Goal: Transaction & Acquisition: Purchase product/service

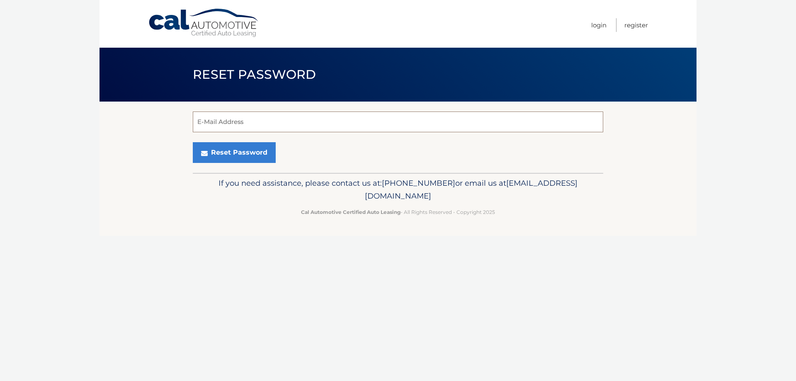
click at [227, 119] on input "E-Mail Address" at bounding box center [398, 122] width 411 height 21
type input "nmanna8@gmail.com"
click at [193, 142] on button "Reset Password" at bounding box center [234, 152] width 83 height 21
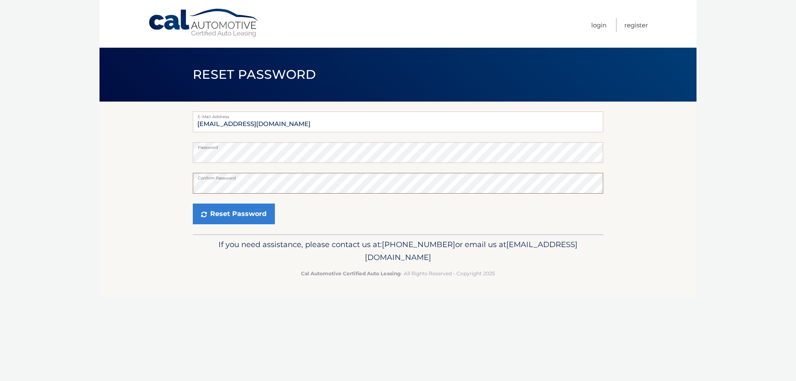
click at [193, 204] on button "Reset Password" at bounding box center [234, 214] width 82 height 21
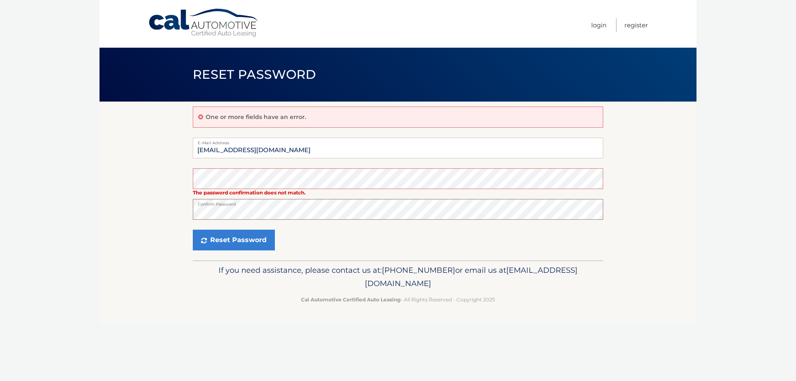
click at [193, 230] on button "Reset Password" at bounding box center [234, 240] width 82 height 21
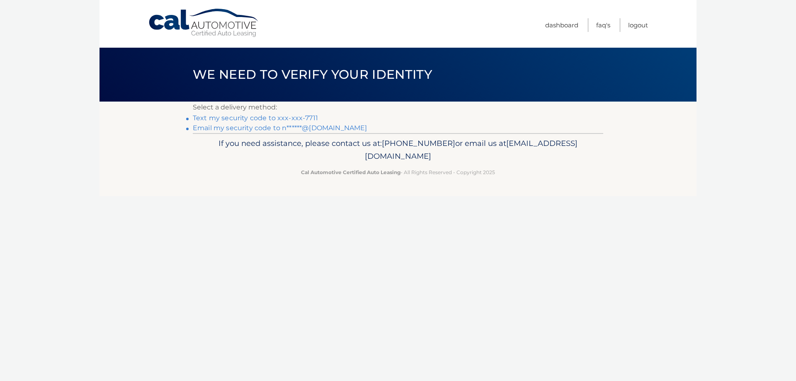
click at [306, 116] on link "Text my security code to xxx-xxx-7711" at bounding box center [255, 118] width 125 height 8
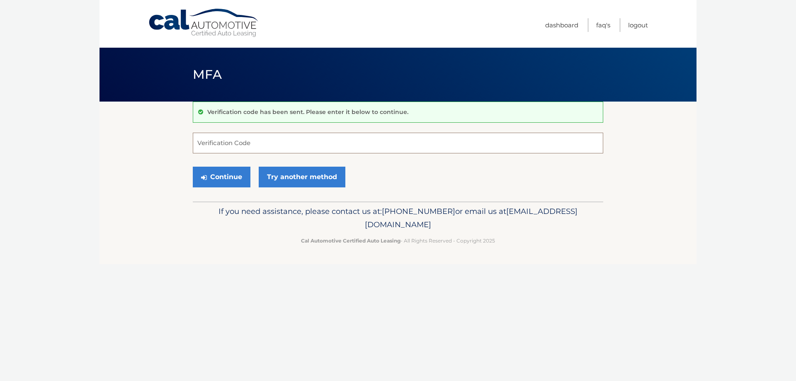
click at [267, 138] on input "Verification Code" at bounding box center [398, 143] width 411 height 21
type input "555113"
click at [193, 167] on button "Continue" at bounding box center [222, 177] width 58 height 21
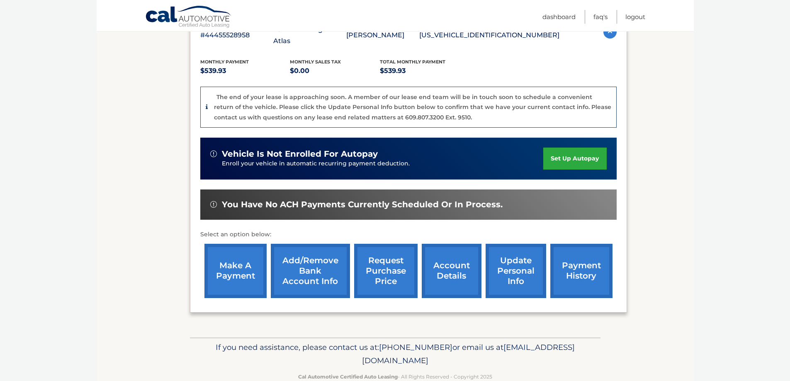
scroll to position [166, 0]
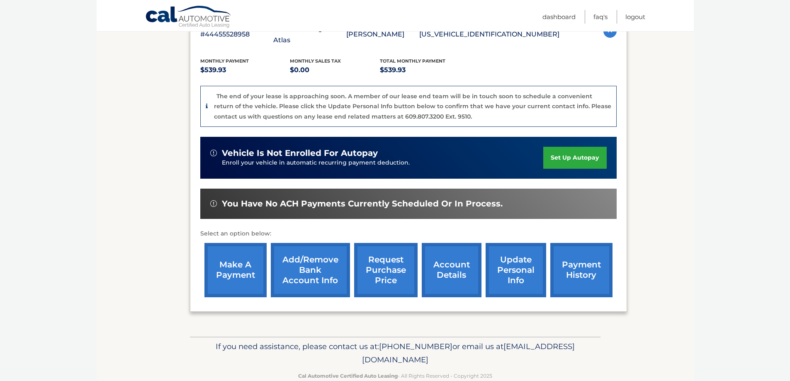
click at [238, 255] on link "make a payment" at bounding box center [235, 270] width 62 height 54
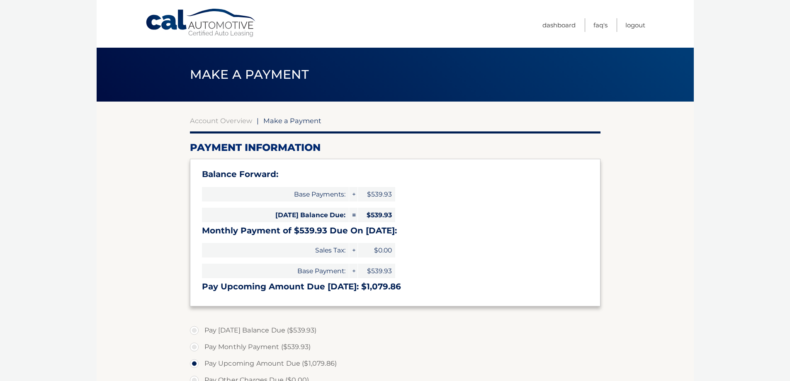
select select "NzY3NjVjNzYtM2Q4NC00ZjAyLWFkMWYtZTE2N2I2M2ZiOTI3"
click at [559, 27] on link "Dashboard" at bounding box center [559, 25] width 33 height 14
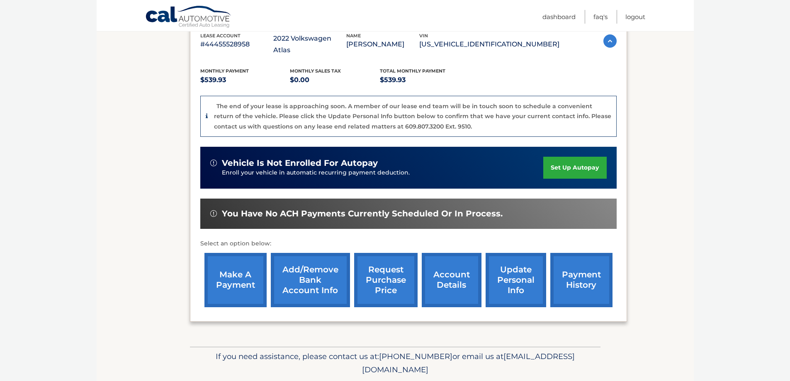
scroll to position [173, 0]
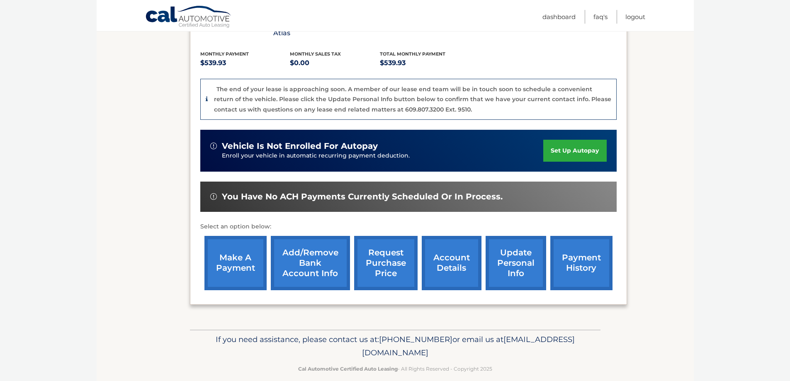
click at [584, 257] on link "payment history" at bounding box center [581, 263] width 62 height 54
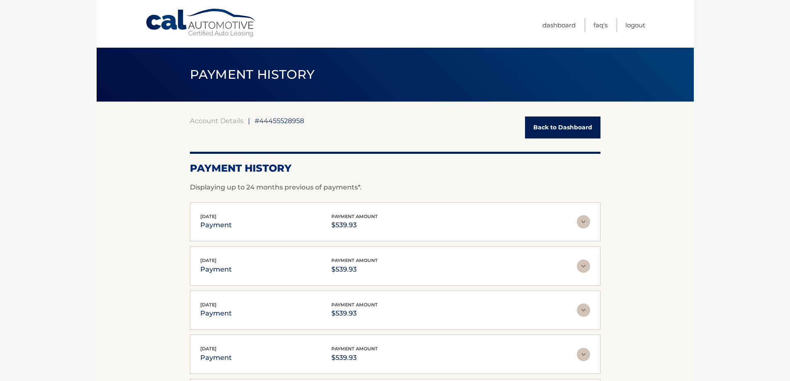
click at [554, 132] on link "Back to Dashboard" at bounding box center [562, 128] width 75 height 22
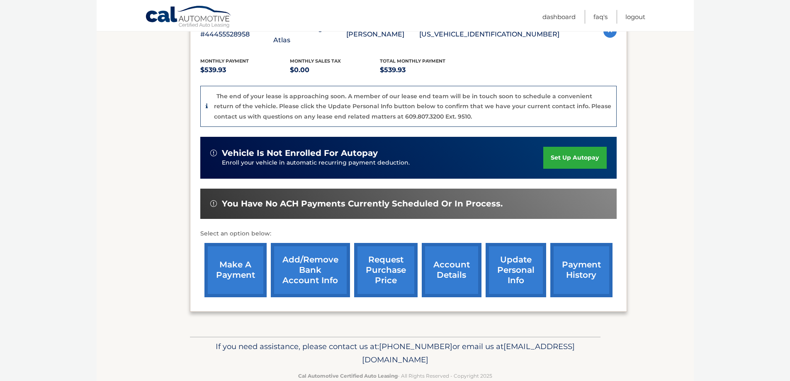
scroll to position [173, 0]
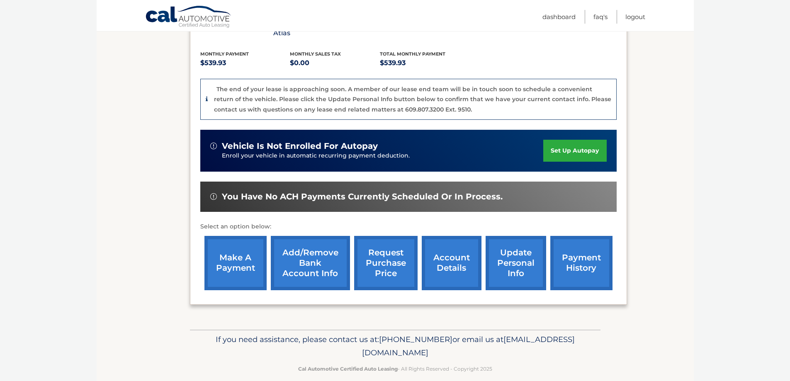
click at [241, 246] on link "make a payment" at bounding box center [235, 263] width 62 height 54
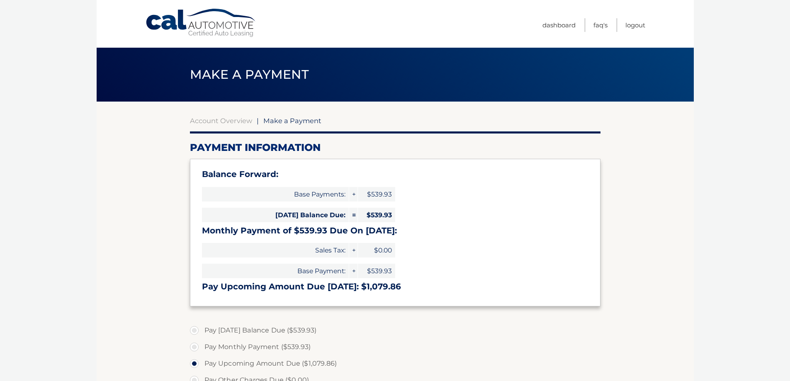
select select "NzY3NjVjNzYtM2Q4NC00ZjAyLWFkMWYtZTE2N2I2M2ZiOTI3"
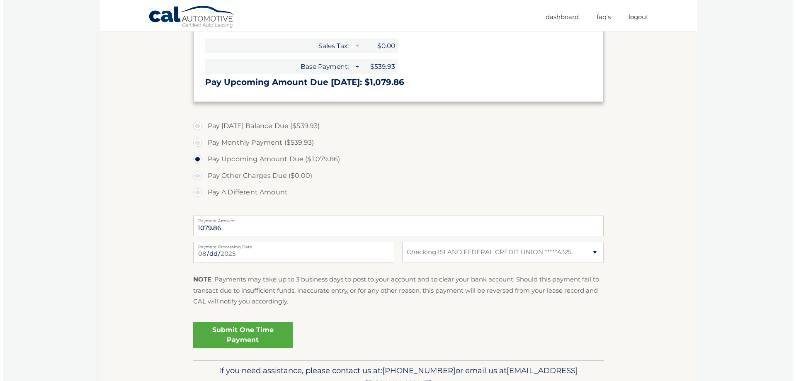
scroll to position [207, 0]
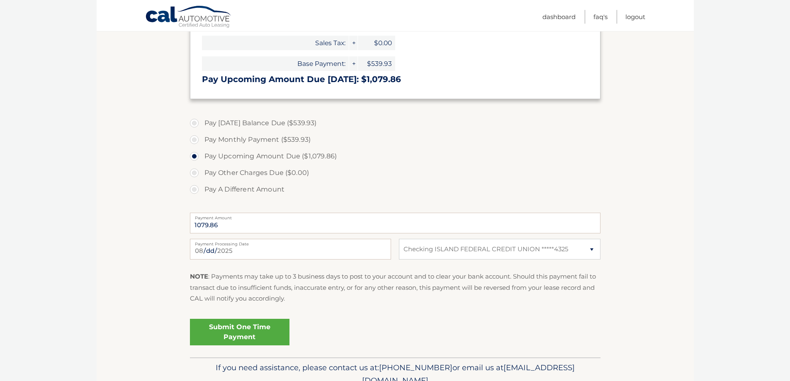
click at [194, 124] on label "Pay Today's Balance Due ($539.93)" at bounding box center [395, 123] width 411 height 17
click at [194, 124] on input "Pay Today's Balance Due ($539.93)" at bounding box center [197, 121] width 8 height 13
radio input "true"
type input "539.93"
click at [259, 331] on link "Submit One Time Payment" at bounding box center [240, 332] width 100 height 27
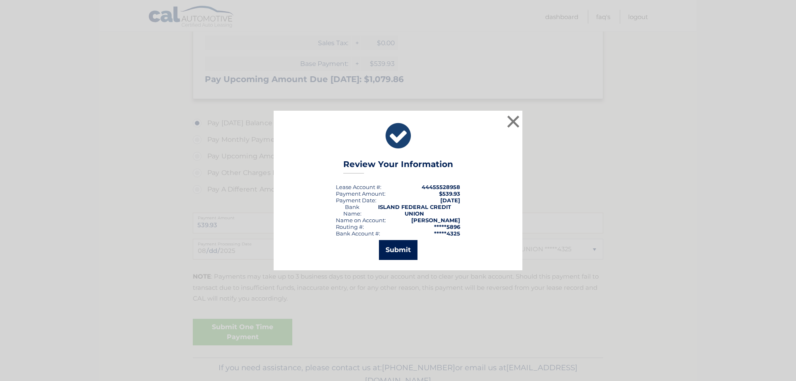
click at [394, 252] on button "Submit" at bounding box center [398, 250] width 39 height 20
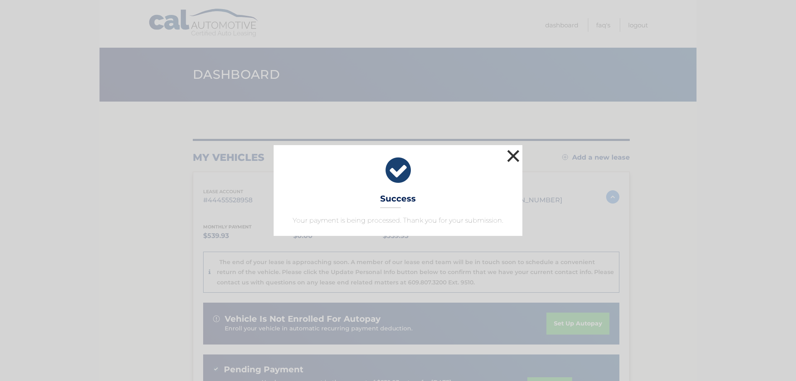
click at [511, 161] on button "×" at bounding box center [513, 156] width 17 height 17
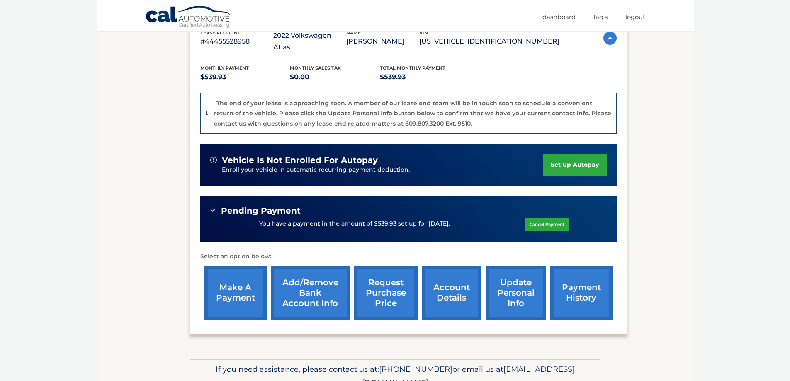
scroll to position [166, 0]
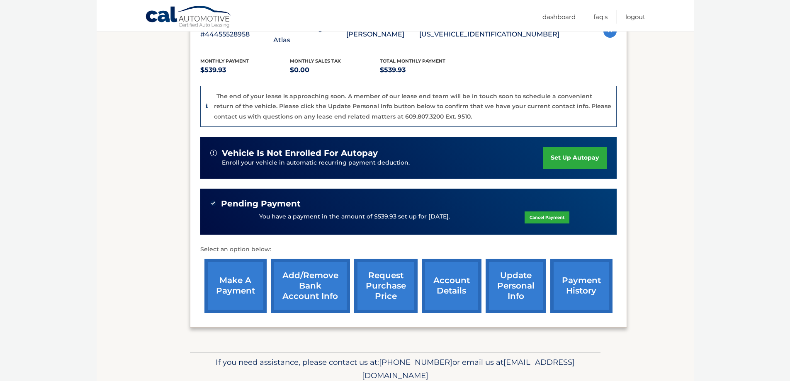
click at [448, 281] on link "account details" at bounding box center [452, 286] width 60 height 54
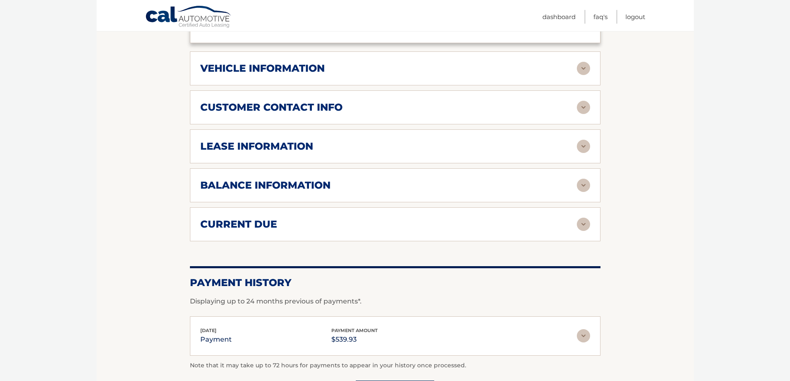
scroll to position [415, 0]
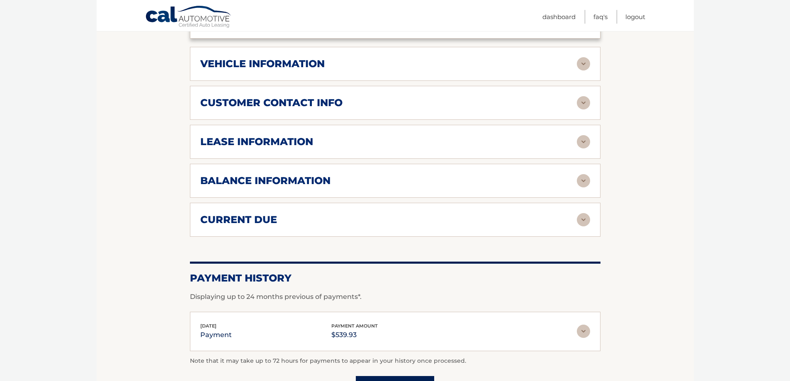
click at [581, 135] on img at bounding box center [583, 141] width 13 height 13
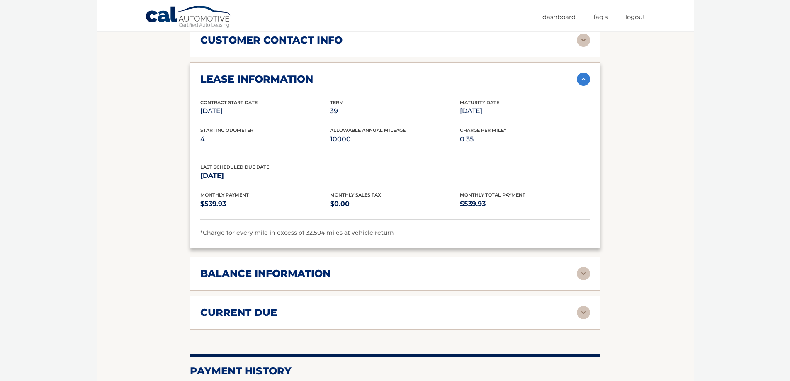
scroll to position [498, 0]
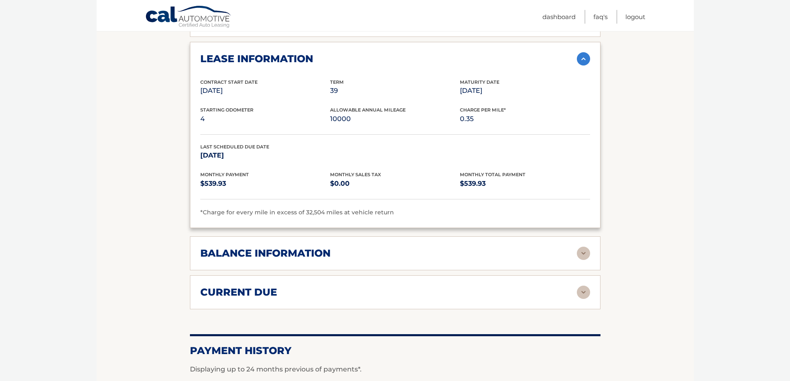
click at [584, 247] on img at bounding box center [583, 253] width 13 height 13
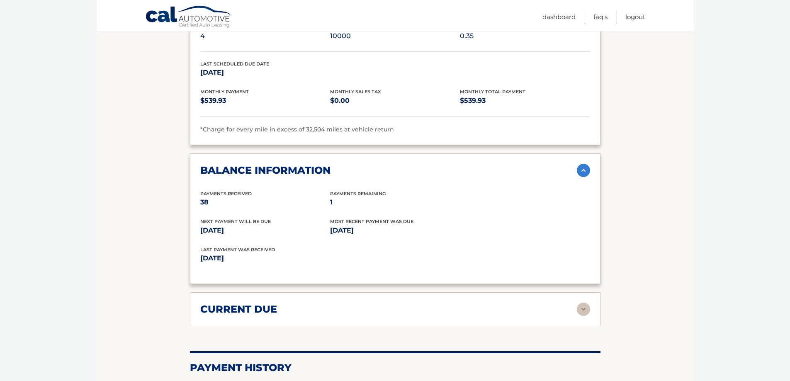
scroll to position [622, 0]
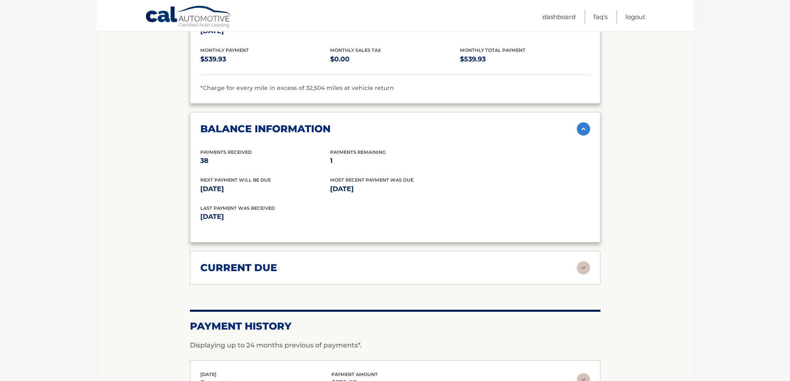
click at [589, 261] on img at bounding box center [583, 267] width 13 height 13
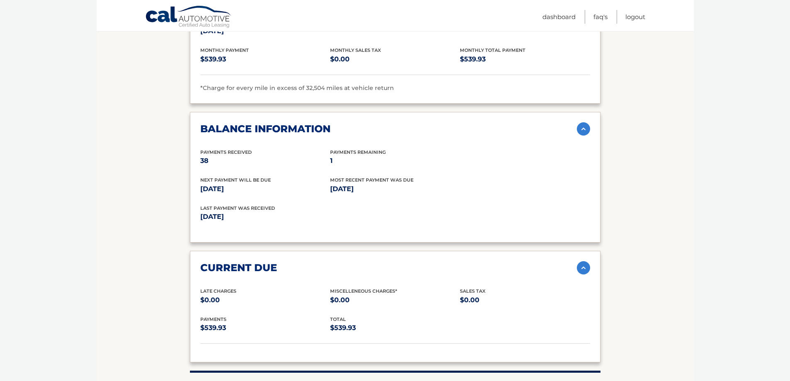
click at [588, 261] on img at bounding box center [583, 267] width 13 height 13
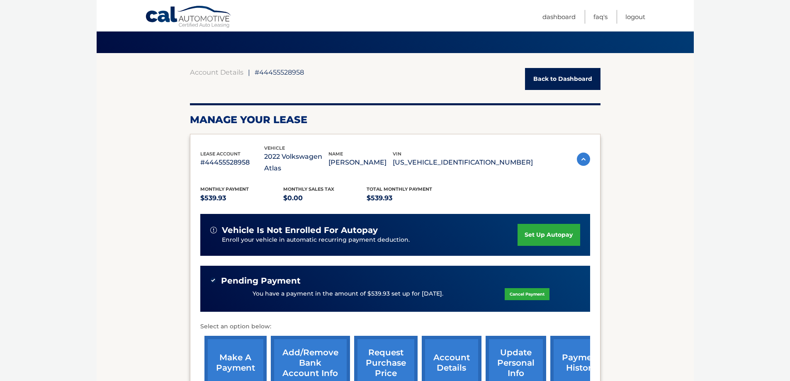
scroll to position [0, 0]
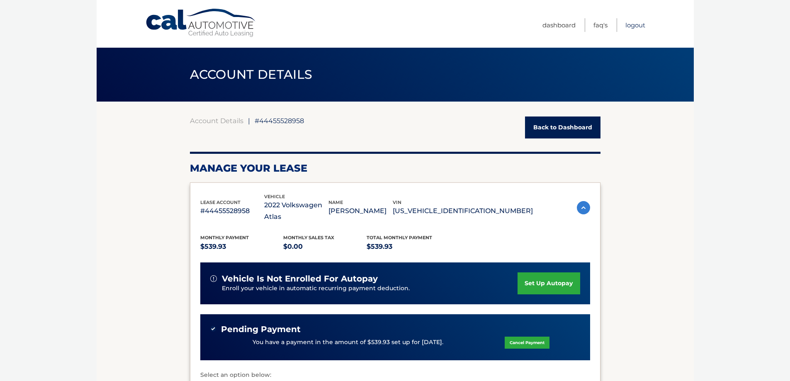
click at [635, 23] on link "Logout" at bounding box center [635, 25] width 20 height 14
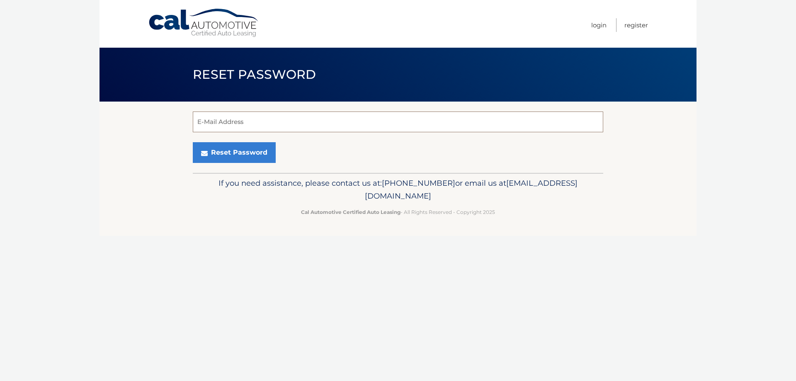
click at [226, 122] on input "E-Mail Address" at bounding box center [398, 122] width 411 height 21
type input "geraldmanna@gmail.com"
click at [193, 142] on button "Reset Password" at bounding box center [234, 152] width 83 height 21
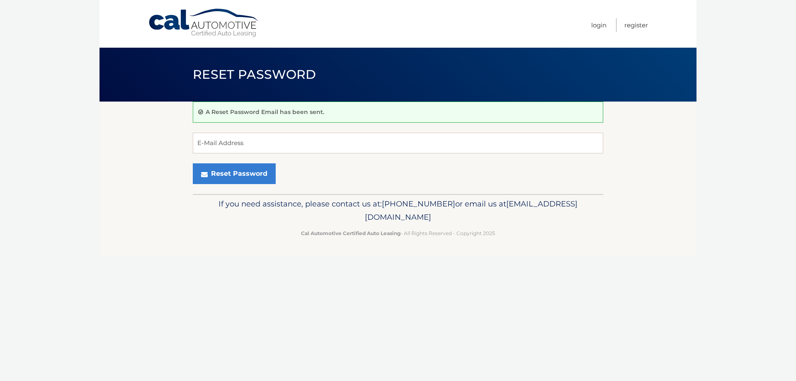
drag, startPoint x: 557, startPoint y: 7, endPoint x: 562, endPoint y: 6, distance: 4.2
click at [558, 7] on nav "Menu Login Register" at bounding box center [458, 24] width 382 height 48
